Goal: Task Accomplishment & Management: Use online tool/utility

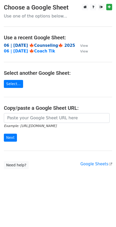
click at [45, 43] on strong "06 | [DATE] 🍁Counseling🍁 2025" at bounding box center [39, 45] width 71 height 5
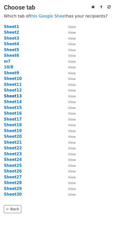
click at [17, 96] on strong "Sheet13" at bounding box center [13, 96] width 18 height 5
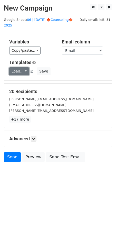
click at [15, 67] on link "Load..." at bounding box center [19, 71] width 20 height 8
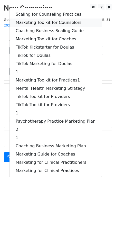
click at [42, 19] on link "Marketing Toolkit for Counselors" at bounding box center [56, 23] width 92 height 8
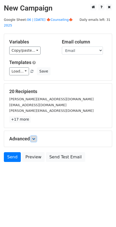
click at [35, 137] on icon at bounding box center [33, 138] width 3 height 3
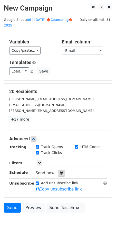
click at [60, 171] on icon at bounding box center [61, 173] width 3 height 4
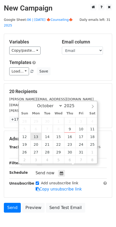
type input "2025-10-13 12:00"
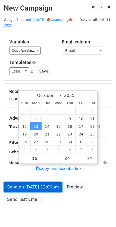
click at [37, 182] on link "Send on Oct 13 at 12:00pm" at bounding box center [33, 187] width 58 height 10
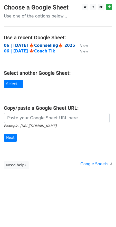
click at [42, 43] on strong "06 | [DATE] 🍁Counseling🍁 2025" at bounding box center [39, 45] width 71 height 5
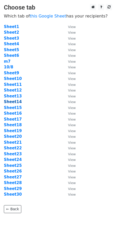
click at [14, 102] on strong "Sheet14" at bounding box center [13, 101] width 18 height 5
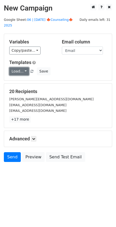
click at [24, 67] on link "Load..." at bounding box center [19, 71] width 20 height 8
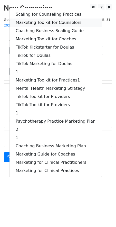
click at [41, 19] on link "Marketing Toolkit for Counselors" at bounding box center [56, 23] width 92 height 8
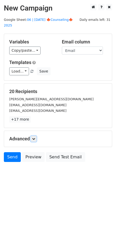
click at [36, 131] on div "Advanced Tracking Track Opens UTM Codes Track Clicks Filters Only include sprea…" at bounding box center [58, 139] width 108 height 16
click at [35, 137] on icon at bounding box center [33, 138] width 3 height 3
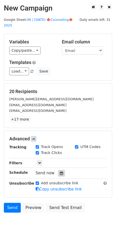
click at [60, 170] on div at bounding box center [61, 173] width 7 height 7
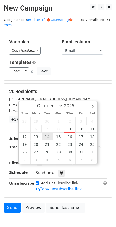
type input "2025-10-14 12:00"
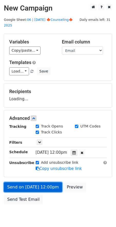
click at [41, 182] on link "Send on Oct 14 at 12:00pm" at bounding box center [33, 187] width 58 height 10
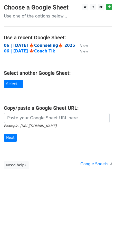
click at [38, 44] on strong "06 | [DATE] 🍁Counseling🍁 2025" at bounding box center [39, 45] width 71 height 5
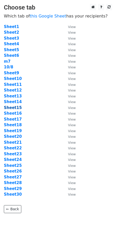
click at [11, 109] on strong "Sheet15" at bounding box center [13, 107] width 18 height 5
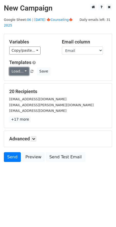
click at [15, 67] on link "Load..." at bounding box center [19, 71] width 20 height 8
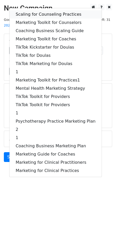
click at [38, 10] on link "Scaling for Counseling Practices" at bounding box center [56, 14] width 92 height 8
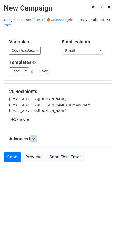
click at [35, 137] on icon at bounding box center [33, 138] width 3 height 3
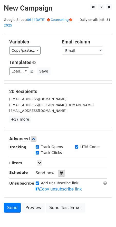
click at [60, 171] on icon at bounding box center [61, 173] width 3 height 4
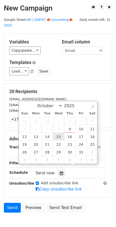
type input "2025-10-15 12:00"
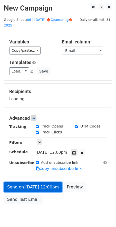
click at [41, 182] on link "Send on Oct 15 at 12:00pm" at bounding box center [33, 187] width 58 height 10
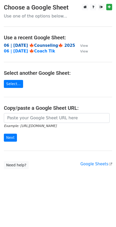
click at [42, 43] on strong "06 | [DATE] 🍁Counseling🍁 2025" at bounding box center [39, 45] width 71 height 5
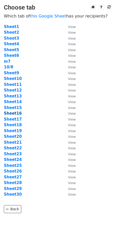
click at [15, 114] on strong "Sheet16" at bounding box center [13, 113] width 18 height 5
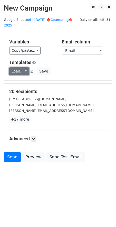
click at [15, 67] on link "Load..." at bounding box center [19, 71] width 20 height 8
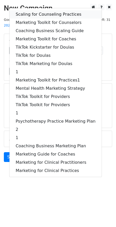
click at [43, 10] on link "Scaling for Counseling Practices" at bounding box center [56, 14] width 92 height 8
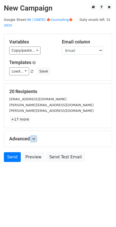
click at [35, 137] on icon at bounding box center [33, 138] width 3 height 3
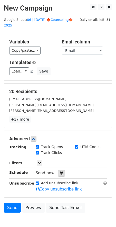
click at [60, 171] on icon at bounding box center [61, 173] width 3 height 4
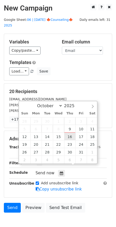
type input "2025-10-16 12:00"
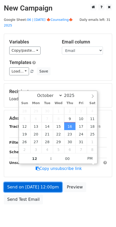
click at [48, 182] on link "Send on Oct 16 at 12:00pm" at bounding box center [33, 187] width 58 height 10
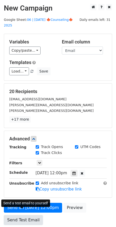
click at [17, 215] on link "Send Test Email" at bounding box center [23, 220] width 39 height 10
click at [22, 215] on link "Send Test Email" at bounding box center [23, 220] width 39 height 10
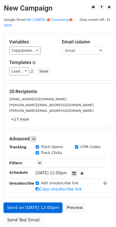
click at [23, 203] on link "Send on Oct 16 at 12:00pm" at bounding box center [33, 208] width 58 height 10
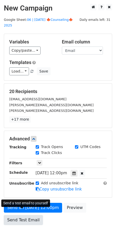
click at [19, 215] on link "Send Test Email" at bounding box center [23, 220] width 39 height 10
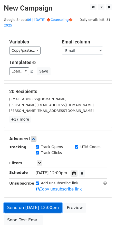
click at [32, 203] on link "Send on Oct 16 at 12:00pm" at bounding box center [33, 208] width 58 height 10
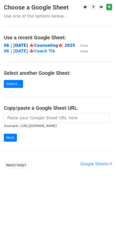
click at [45, 44] on strong "06 | [DATE] 🍁Counseling🍁 2025" at bounding box center [39, 45] width 71 height 5
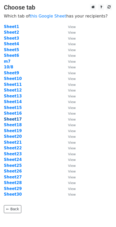
click at [18, 120] on strong "Sheet17" at bounding box center [13, 119] width 18 height 5
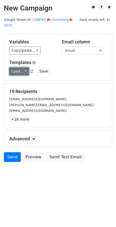
click at [19, 68] on link "Load..." at bounding box center [19, 71] width 20 height 8
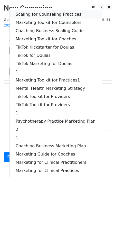
click at [37, 10] on link "Scaling for Counseling Practices" at bounding box center [56, 14] width 92 height 8
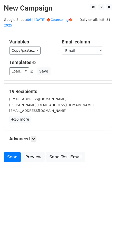
click at [38, 131] on div "Advanced Tracking Track Opens UTM Codes Track Clicks Filters Only include sprea…" at bounding box center [58, 139] width 108 height 16
drag, startPoint x: 36, startPoint y: 131, endPoint x: 63, endPoint y: 167, distance: 44.7
click at [37, 136] on link at bounding box center [34, 139] width 6 height 6
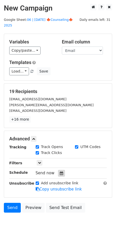
click at [60, 171] on icon at bounding box center [61, 173] width 3 height 4
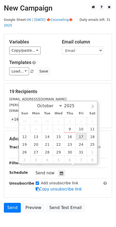
type input "2025-10-17 12:00"
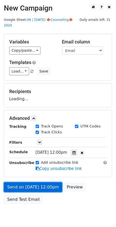
click at [48, 182] on link "Send on Oct 17 at 12:00pm" at bounding box center [33, 187] width 58 height 10
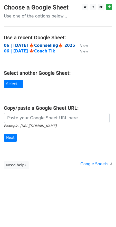
click at [35, 46] on strong "06 | [DATE] 🍁Counseling🍁 2025" at bounding box center [39, 45] width 71 height 5
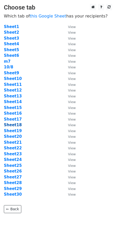
click at [17, 124] on strong "Sheet18" at bounding box center [13, 125] width 18 height 5
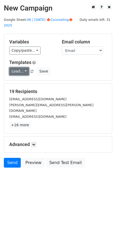
click at [16, 67] on link "Load..." at bounding box center [19, 71] width 20 height 8
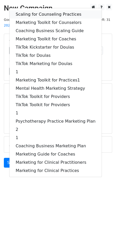
drag, startPoint x: 47, startPoint y: 5, endPoint x: 42, endPoint y: 47, distance: 42.4
click at [47, 10] on link "Scaling for Counseling Practices" at bounding box center [56, 14] width 92 height 8
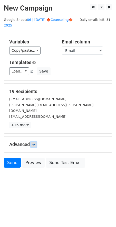
click at [33, 143] on icon at bounding box center [33, 144] width 3 height 3
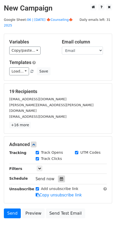
click at [58, 163] on div "Tracking Track Opens UTM Codes Track Clicks Filters Only include spreadsheet ro…" at bounding box center [58, 174] width 98 height 48
click at [58, 176] on div at bounding box center [61, 179] width 7 height 7
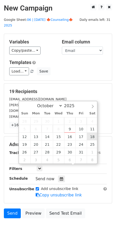
type input "2025-10-18 12:00"
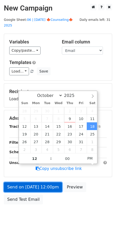
click at [48, 182] on link "Send on Oct 18 at 12:00pm" at bounding box center [33, 187] width 58 height 10
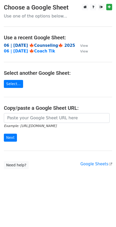
click at [39, 46] on strong "06 | [DATE] 🍁Counseling🍁 2025" at bounding box center [39, 45] width 71 height 5
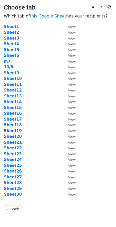
click at [17, 129] on strong "Sheet19" at bounding box center [13, 131] width 18 height 5
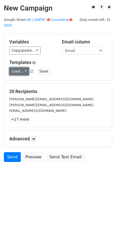
click at [18, 67] on link "Load..." at bounding box center [19, 71] width 20 height 8
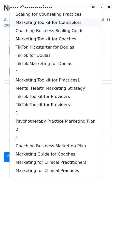
click at [46, 19] on link "Marketing Toolkit for Counselors" at bounding box center [56, 23] width 92 height 8
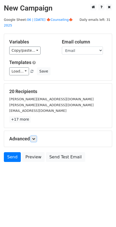
drag, startPoint x: 35, startPoint y: 132, endPoint x: 38, endPoint y: 137, distance: 5.6
click at [35, 137] on icon at bounding box center [33, 138] width 3 height 3
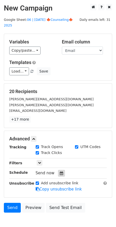
click at [60, 171] on icon at bounding box center [61, 173] width 3 height 4
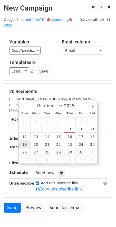
type input "[DATE] 12:00"
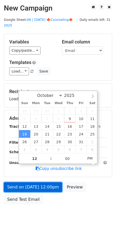
click at [29, 182] on link "Send on [DATE] 12:00pm" at bounding box center [33, 187] width 58 height 10
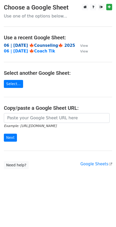
click at [43, 46] on strong "06 | [DATE] 🍁Counseling🍁 2025" at bounding box center [39, 45] width 71 height 5
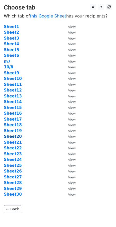
click at [17, 136] on strong "Sheet20" at bounding box center [13, 136] width 18 height 5
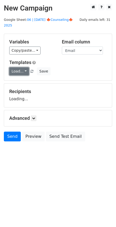
click at [24, 67] on link "Load..." at bounding box center [19, 71] width 20 height 8
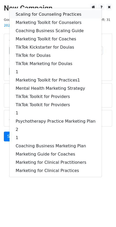
click at [44, 10] on link "Scaling for Counseling Practices" at bounding box center [56, 14] width 92 height 8
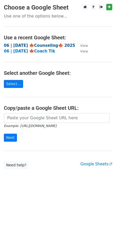
click at [31, 43] on strong "06 | [DATE] 🍁Counseling🍁 2025" at bounding box center [39, 45] width 71 height 5
click at [35, 43] on strong "06 | [DATE] 🍁Counseling🍁 2025" at bounding box center [39, 45] width 71 height 5
click at [30, 46] on strong "06 | [DATE] 🍁Counseling🍁 2025" at bounding box center [39, 45] width 71 height 5
click at [44, 45] on strong "06 | [DATE] 🍁Counseling🍁 2025" at bounding box center [39, 45] width 71 height 5
click at [50, 42] on main "Choose a Google Sheet Use one of the options below... Use a recent Google Sheet…" at bounding box center [58, 86] width 116 height 165
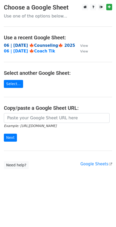
click at [49, 44] on strong "06 | OCT 8 🍁Counseling🍁 2025" at bounding box center [39, 45] width 71 height 5
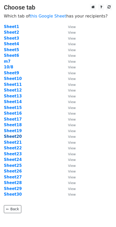
click at [17, 138] on strong "Sheet20" at bounding box center [13, 136] width 18 height 5
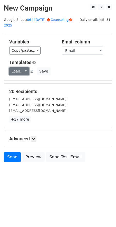
click at [20, 67] on link "Load..." at bounding box center [19, 71] width 20 height 8
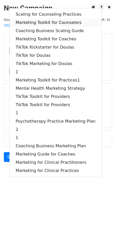
click at [42, 19] on link "Marketing Toolkit for Counselors" at bounding box center [56, 23] width 92 height 8
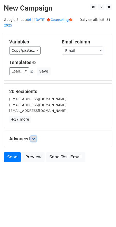
click at [34, 137] on icon at bounding box center [33, 138] width 3 height 3
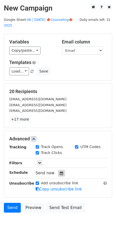
click at [60, 170] on div at bounding box center [61, 173] width 7 height 7
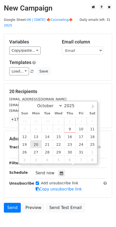
type input "2025-10-20 12:00"
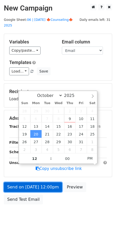
click at [36, 183] on link "Send on Oct 20 at 12:00pm" at bounding box center [33, 187] width 58 height 10
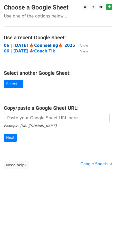
click at [41, 47] on strong "06 | OCT 8 🍁Counseling🍁 2025" at bounding box center [39, 45] width 71 height 5
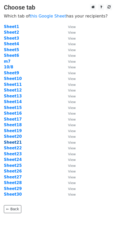
click at [14, 143] on strong "Sheet21" at bounding box center [13, 142] width 18 height 5
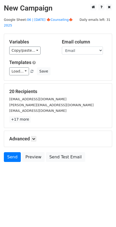
click at [20, 69] on div "Variables Copy/paste... {{Name}} {{Email}} Email column Name Email Templates Lo…" at bounding box center [58, 57] width 108 height 47
click at [19, 67] on link "Load..." at bounding box center [19, 71] width 20 height 8
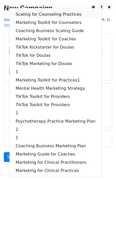
click at [44, 10] on link "Scaling for Counseling Practices" at bounding box center [56, 14] width 92 height 8
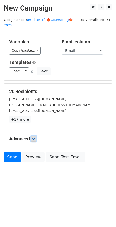
click at [35, 137] on icon at bounding box center [33, 138] width 3 height 3
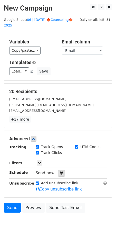
click at [58, 170] on div at bounding box center [61, 173] width 7 height 7
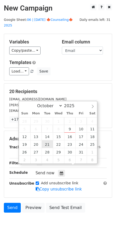
type input "2025-10-21 12:00"
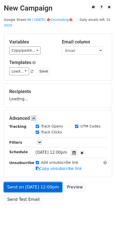
click at [37, 182] on link "Send on Oct 21 at 12:00pm" at bounding box center [33, 187] width 58 height 10
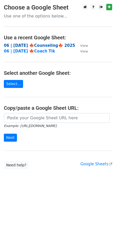
click at [23, 44] on strong "06 | [DATE] 🍁Counseling🍁 2025" at bounding box center [39, 45] width 71 height 5
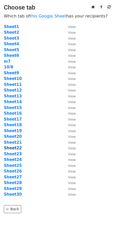
click at [16, 149] on strong "Sheet22" at bounding box center [13, 148] width 18 height 5
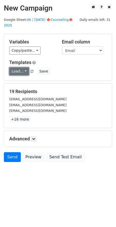
click at [18, 68] on link "Load..." at bounding box center [19, 71] width 20 height 8
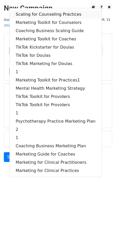
click at [37, 10] on link "Scaling for Counseling Practices" at bounding box center [56, 14] width 92 height 8
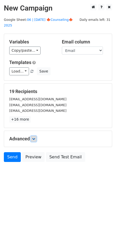
click at [35, 137] on icon at bounding box center [33, 138] width 3 height 3
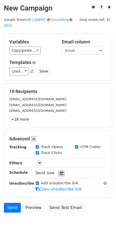
click at [58, 170] on div at bounding box center [61, 173] width 7 height 7
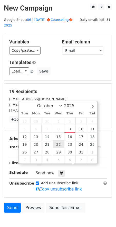
type input "[DATE] 12:00"
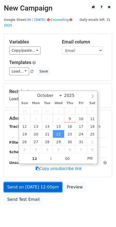
click at [44, 182] on link "Send on Oct 22 at 12:00pm" at bounding box center [33, 187] width 58 height 10
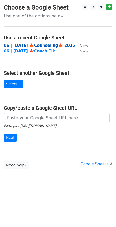
click at [43, 46] on strong "06 | [DATE] 🍁Counseling🍁 2025" at bounding box center [39, 45] width 71 height 5
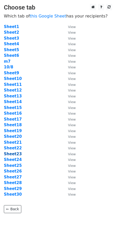
click at [17, 154] on strong "Sheet23" at bounding box center [13, 154] width 18 height 5
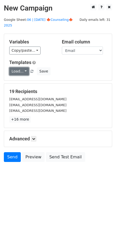
click at [23, 67] on link "Load..." at bounding box center [19, 71] width 20 height 8
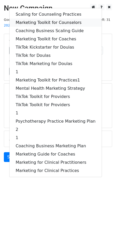
click at [49, 19] on link "Marketing Toolkit for Counselors" at bounding box center [56, 23] width 92 height 8
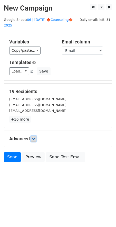
click at [34, 136] on link at bounding box center [34, 139] width 6 height 6
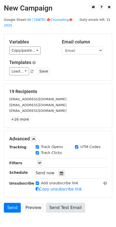
click at [60, 171] on icon at bounding box center [61, 173] width 3 height 4
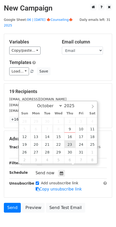
type input "2025-10-23 12:00"
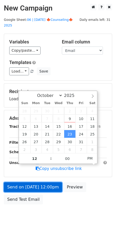
click at [54, 182] on link "Send on Oct 23 at 12:00pm" at bounding box center [33, 187] width 58 height 10
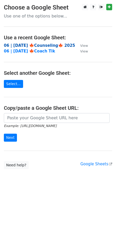
click at [34, 45] on strong "06 | [DATE] 🍁Counseling🍁 2025" at bounding box center [39, 45] width 71 height 5
click at [36, 47] on strong "06 | [DATE] 🍁Counseling🍁 2025" at bounding box center [39, 45] width 71 height 5
click at [44, 46] on strong "06 | [DATE] 🍁Counseling🍁 2025" at bounding box center [39, 45] width 71 height 5
click at [49, 46] on strong "06 | [DATE] 🍁Counseling🍁 2025" at bounding box center [39, 45] width 71 height 5
click at [48, 45] on strong "06 | [DATE] 🍁Counseling🍁 2025" at bounding box center [39, 45] width 71 height 5
